Goal: Task Accomplishment & Management: Manage account settings

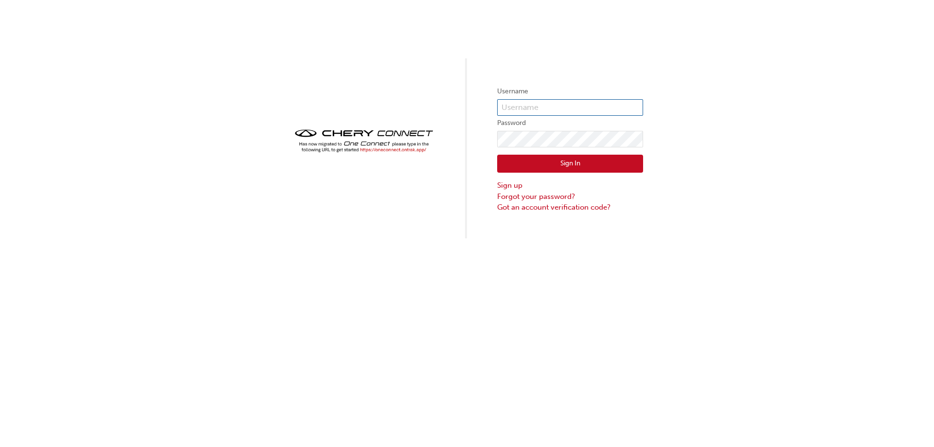
type input "CHAU1573"
click at [573, 159] on button "Sign In" at bounding box center [570, 164] width 146 height 18
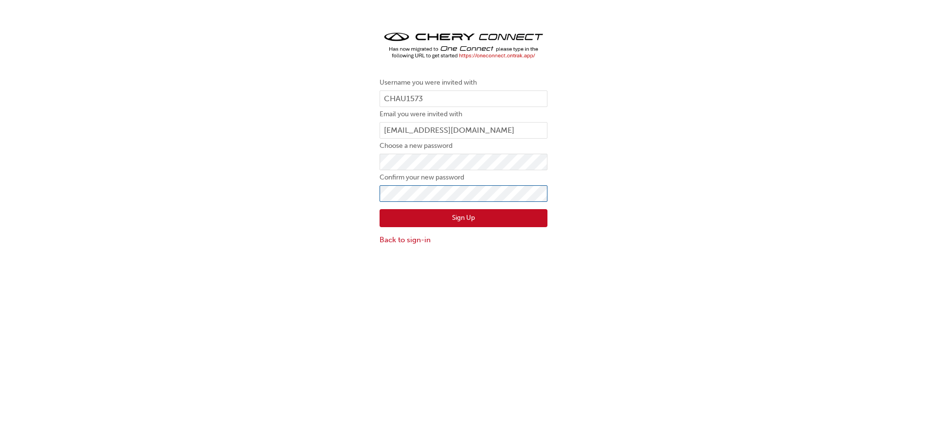
click button "Sign Up" at bounding box center [463, 218] width 168 height 18
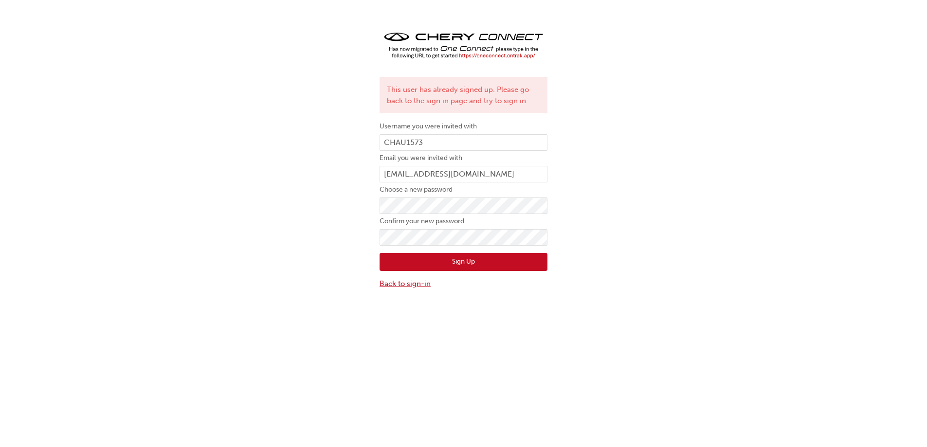
click at [409, 283] on link "Back to sign-in" at bounding box center [463, 283] width 168 height 11
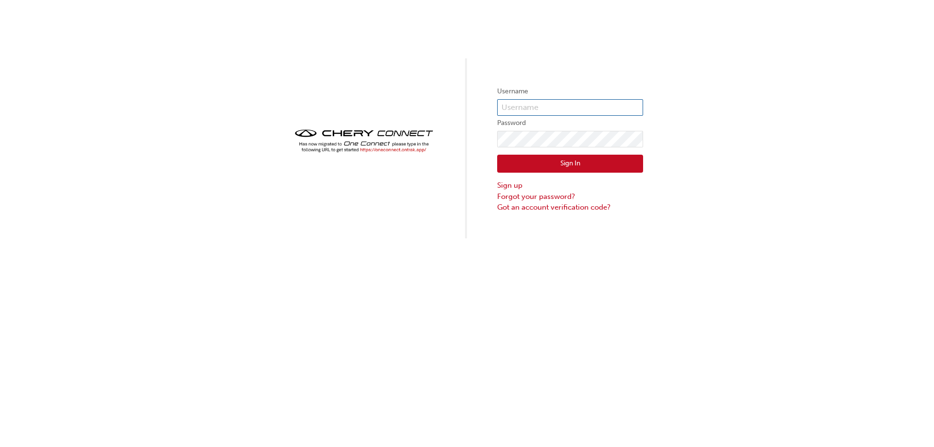
type input "CHAU1573"
click at [556, 109] on input "CHAU1573" at bounding box center [570, 107] width 146 height 17
click at [534, 154] on div "Sign In Sign up Forgot your password? Got an account verification code?" at bounding box center [570, 180] width 146 height 66
click at [536, 162] on button "Sign In" at bounding box center [570, 164] width 146 height 18
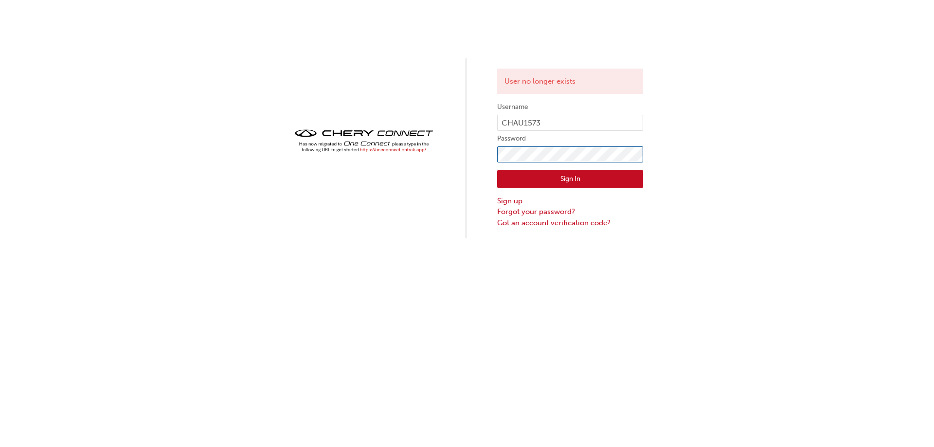
click button "Sign In" at bounding box center [570, 179] width 146 height 18
click at [582, 179] on button "Sign In" at bounding box center [570, 179] width 146 height 18
click at [865, 157] on div "User no longer exists Username CHAU1573 Password Sign In Sign up Forgot your pa…" at bounding box center [467, 119] width 934 height 238
drag, startPoint x: 428, startPoint y: 228, endPoint x: 446, endPoint y: 227, distance: 18.0
click at [427, 228] on div "User no longer exists Username CHAU1573 Password Sign In Sign up Forgot your pa…" at bounding box center [467, 119] width 934 height 238
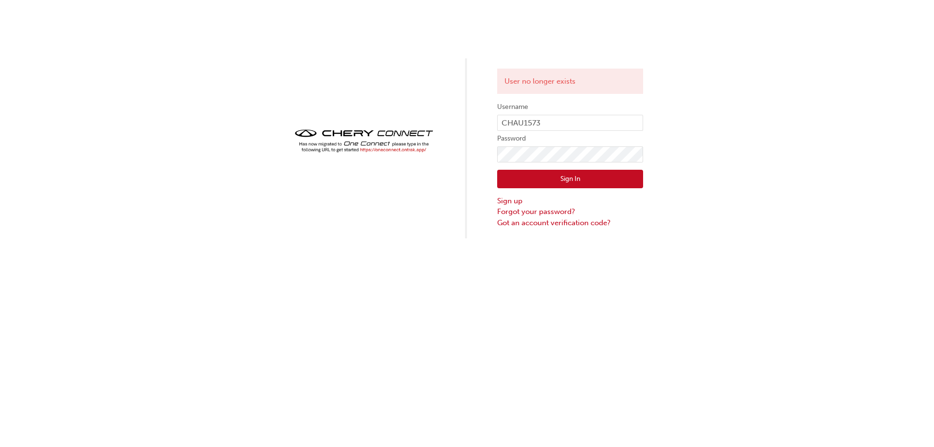
click at [845, 235] on div "User no longer exists Username CHAU1573 Password Sign In Sign up Forgot your pa…" at bounding box center [467, 119] width 934 height 238
